Goal: Task Accomplishment & Management: Manage account settings

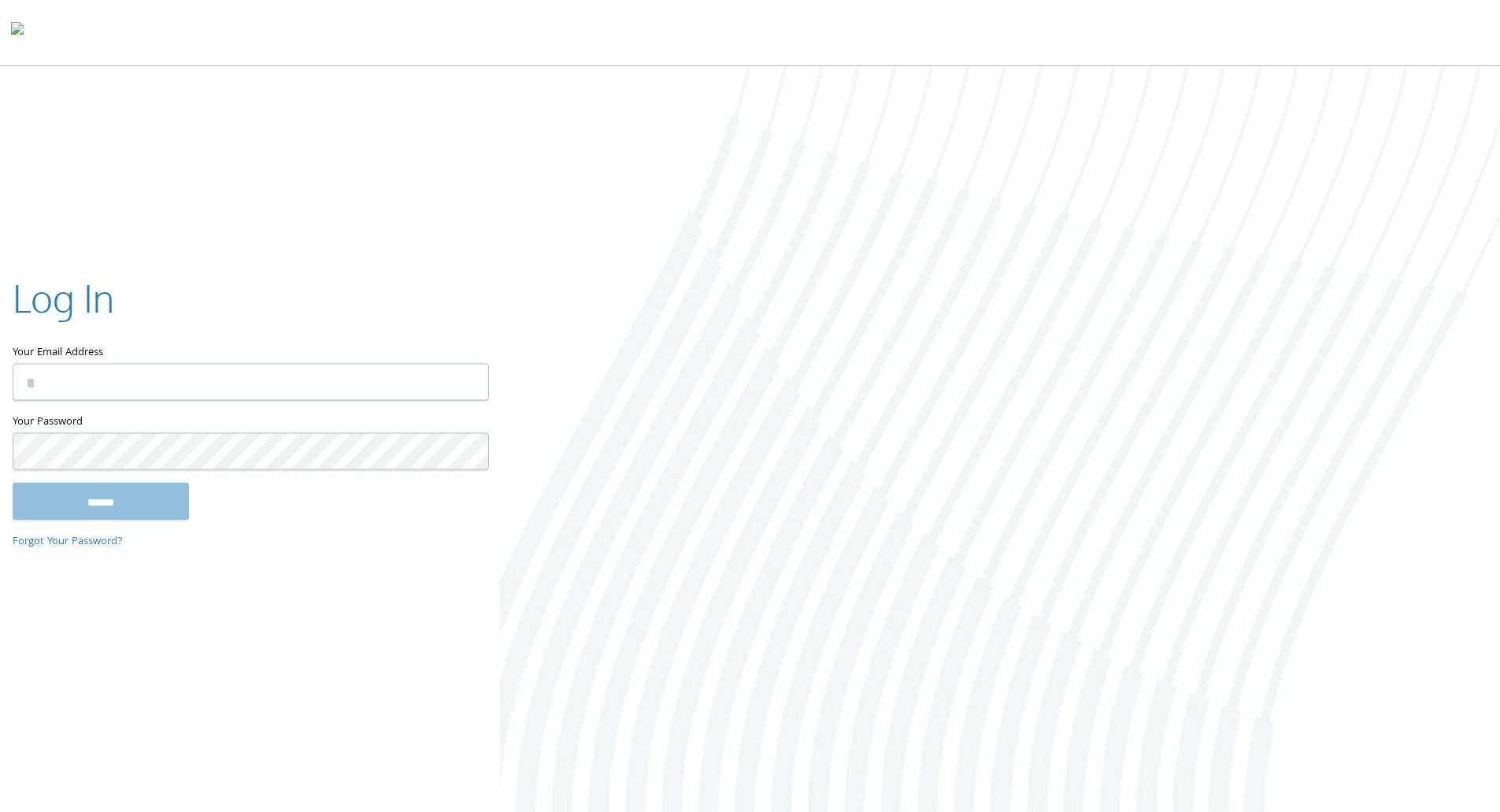
type input "**********"
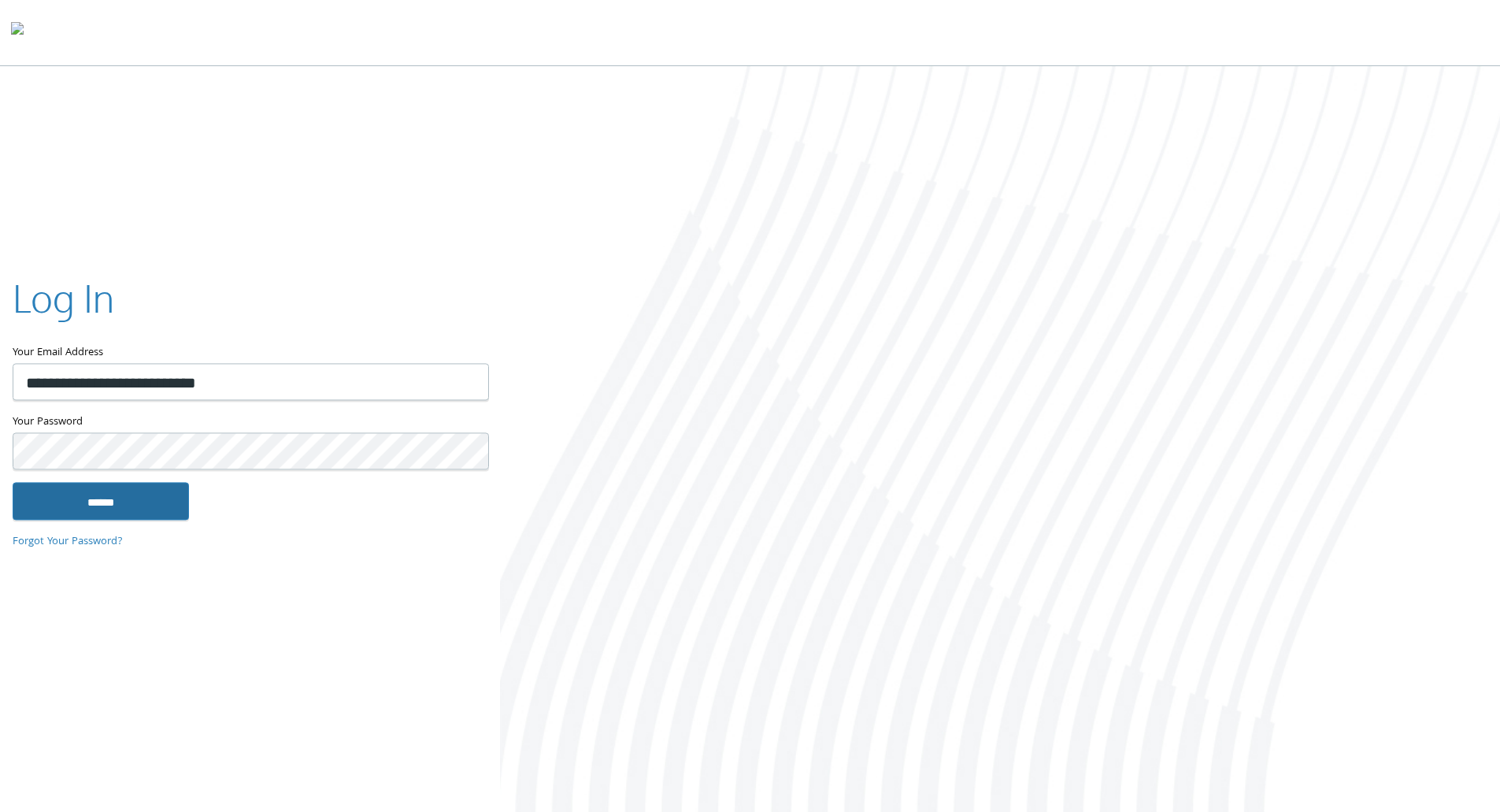
click at [106, 492] on input "******" at bounding box center [100, 501] width 177 height 37
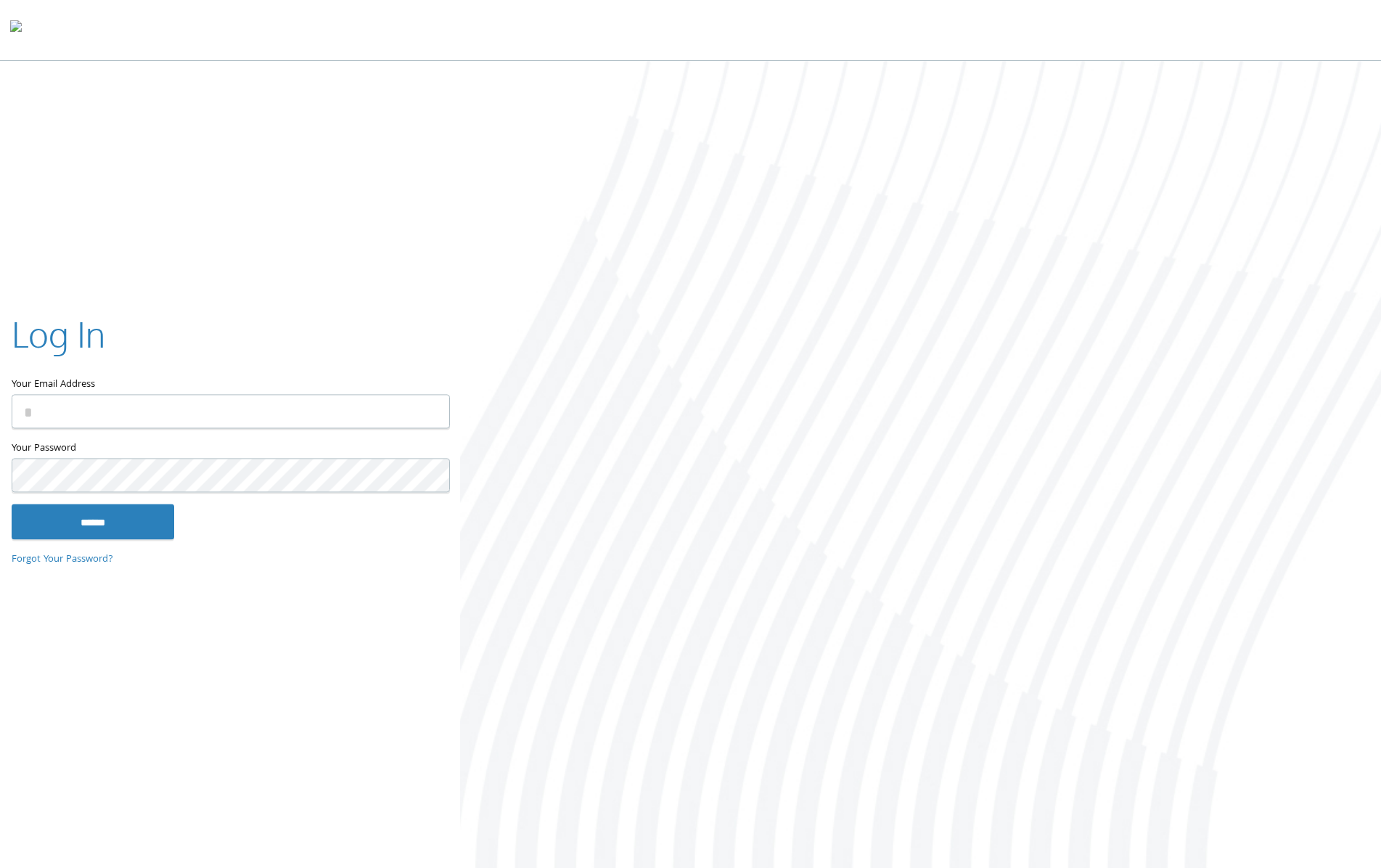
type input "**********"
click at [98, 513] on input "******" at bounding box center [92, 522] width 163 height 35
